Goal: Transaction & Acquisition: Purchase product/service

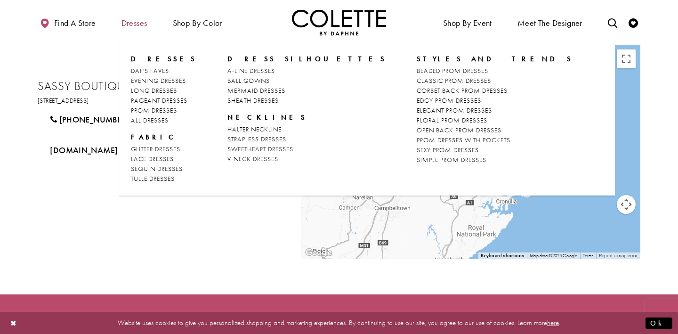
click at [125, 24] on span "Dresses" at bounding box center [134, 22] width 26 height 9
click at [129, 21] on span "Dresses" at bounding box center [134, 22] width 26 height 9
click at [160, 117] on span "ALL DRESSES" at bounding box center [150, 120] width 38 height 8
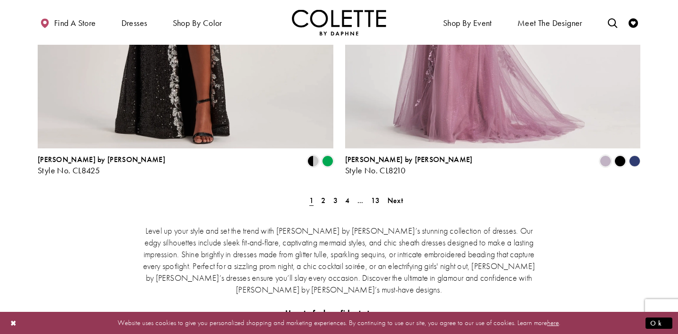
scroll to position [1763, 0]
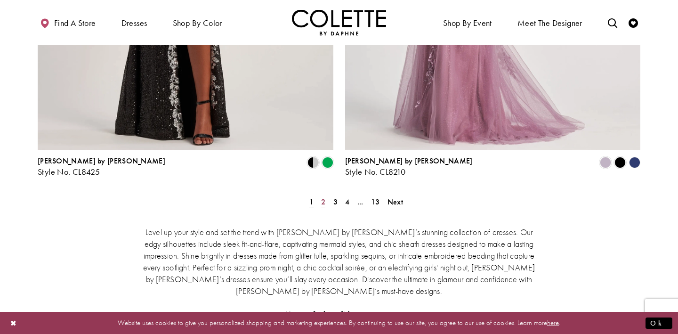
click at [325, 197] on span "2" at bounding box center [323, 202] width 4 height 10
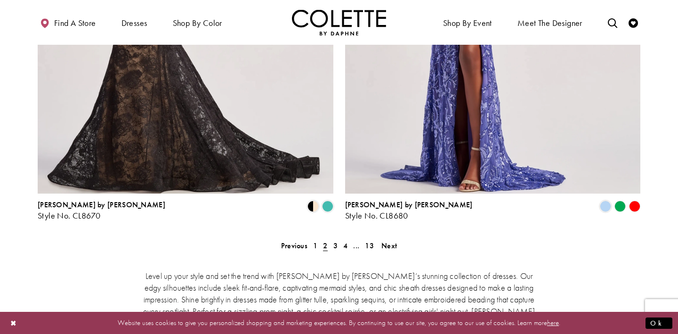
scroll to position [1721, 0]
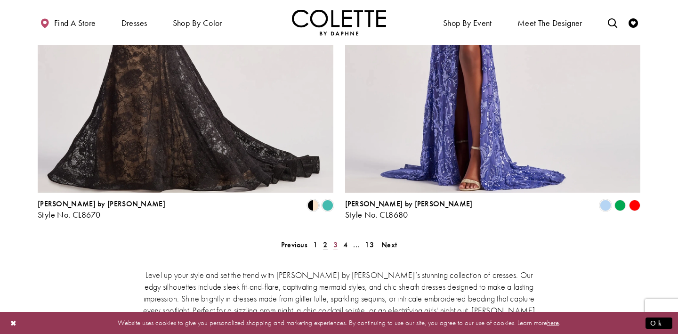
click at [334, 240] on span "3" at bounding box center [335, 245] width 4 height 10
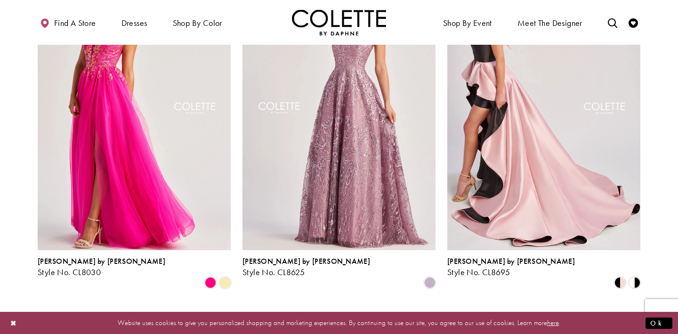
scroll to position [822, 0]
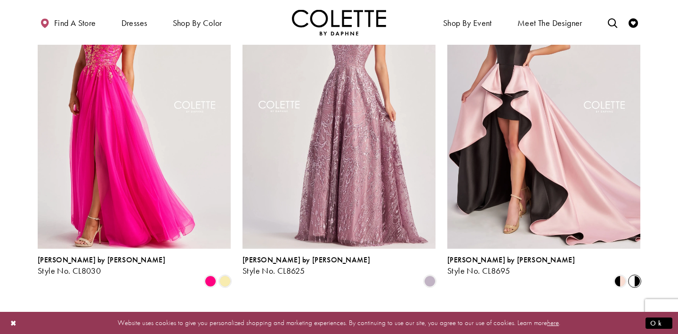
click at [633, 275] on span "Product List" at bounding box center [634, 280] width 11 height 11
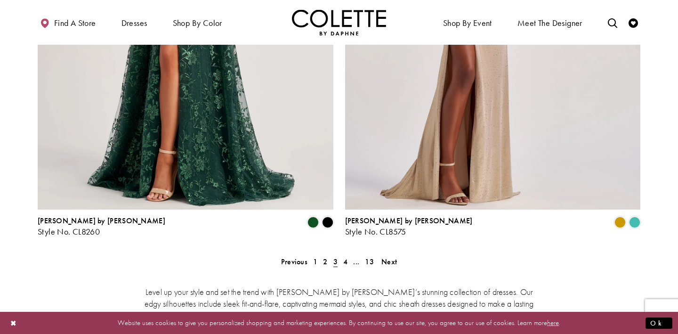
scroll to position [1706, 0]
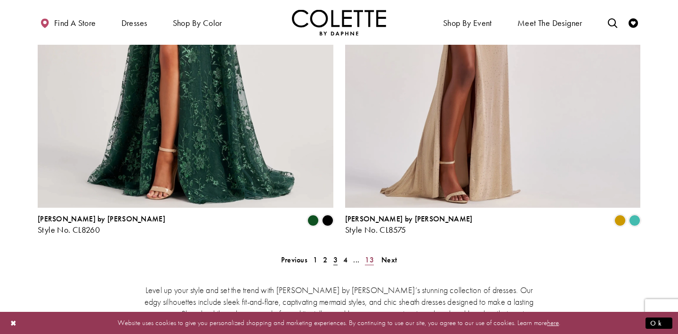
click at [371, 255] on span "13" at bounding box center [369, 260] width 9 height 10
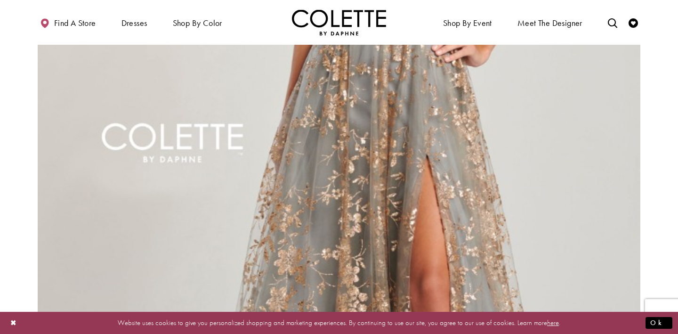
scroll to position [1505, 0]
